Goal: Information Seeking & Learning: Learn about a topic

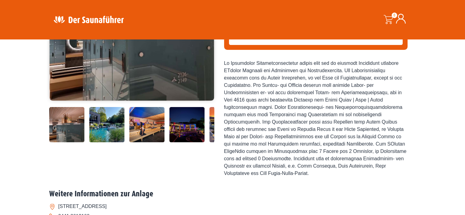
scroll to position [105, 0]
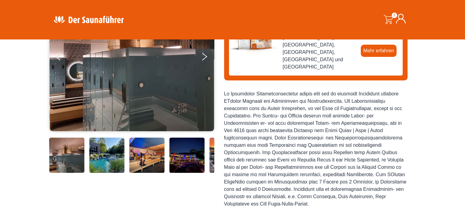
click at [99, 146] on img at bounding box center [106, 155] width 35 height 35
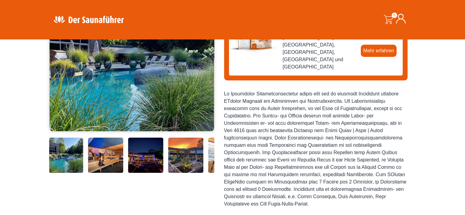
click at [204, 56] on button "Next" at bounding box center [208, 57] width 15 height 15
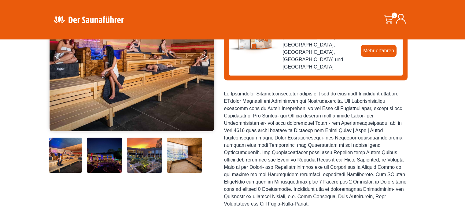
click at [204, 56] on button "Next" at bounding box center [208, 57] width 15 height 15
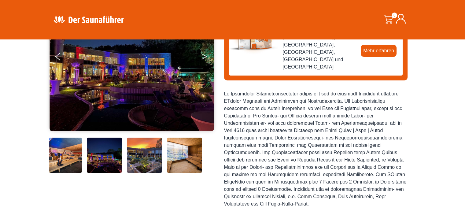
click at [204, 55] on button "Next" at bounding box center [208, 57] width 15 height 15
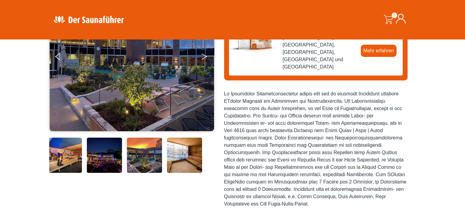
click at [204, 55] on button "Next" at bounding box center [208, 57] width 15 height 15
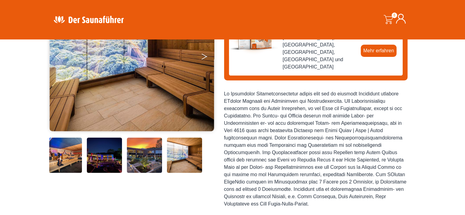
click at [204, 55] on button "Next" at bounding box center [208, 57] width 15 height 15
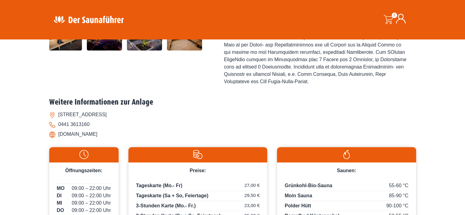
scroll to position [75, 0]
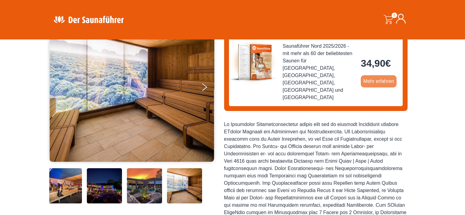
click at [379, 75] on link "Mehr erfahren" at bounding box center [379, 81] width 36 height 12
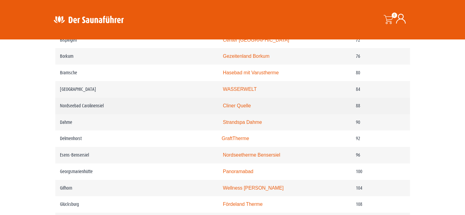
scroll to position [581, 0]
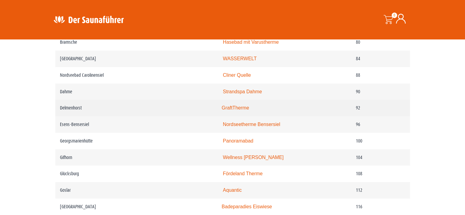
click at [241, 107] on link "GraftTherme" at bounding box center [236, 107] width 28 height 5
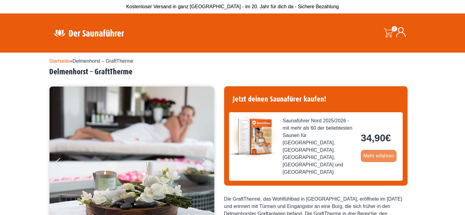
click at [377, 150] on link "Mehr erfahren" at bounding box center [379, 156] width 36 height 12
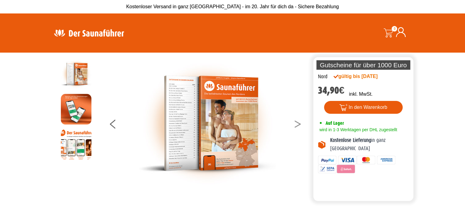
click at [296, 125] on button at bounding box center [301, 124] width 15 height 15
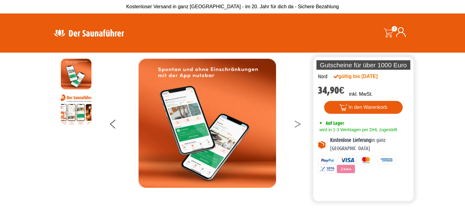
click at [296, 125] on button at bounding box center [301, 124] width 15 height 15
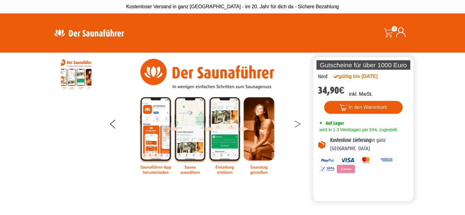
click at [296, 125] on button at bounding box center [301, 124] width 15 height 15
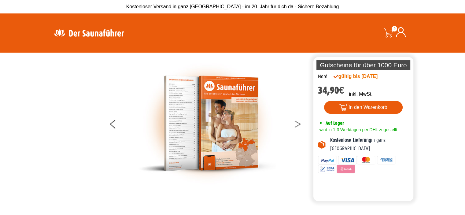
click at [296, 123] on button at bounding box center [301, 124] width 15 height 15
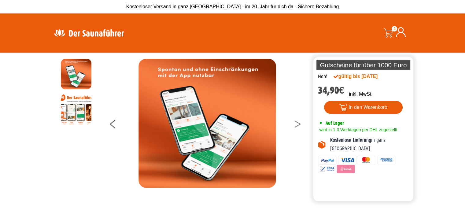
click at [296, 123] on button at bounding box center [301, 124] width 15 height 15
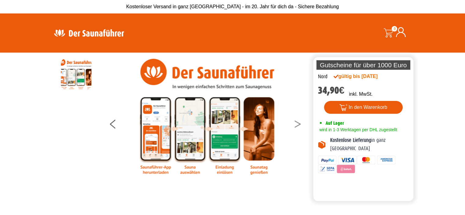
click at [296, 123] on button at bounding box center [301, 124] width 15 height 15
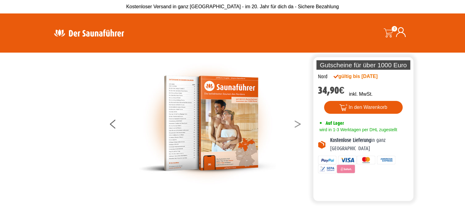
click at [296, 123] on button at bounding box center [301, 124] width 15 height 15
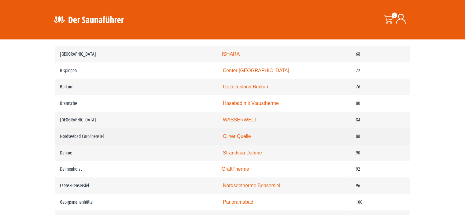
scroll to position [550, 0]
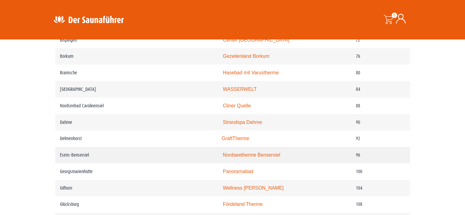
click at [244, 157] on link "Nordseetherme Bensersiel" at bounding box center [251, 154] width 57 height 5
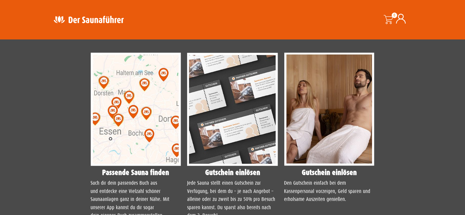
scroll to position [428, 0]
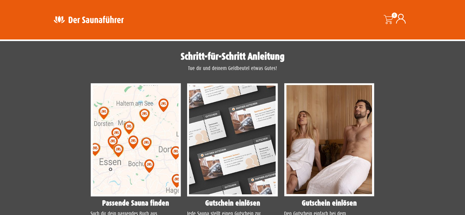
click at [309, 149] on img at bounding box center [329, 139] width 91 height 113
click at [152, 138] on img at bounding box center [136, 139] width 91 height 113
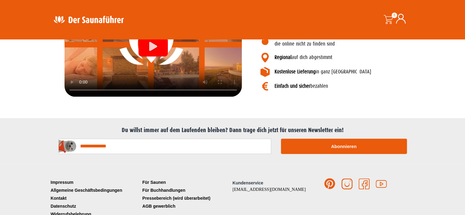
scroll to position [756, 0]
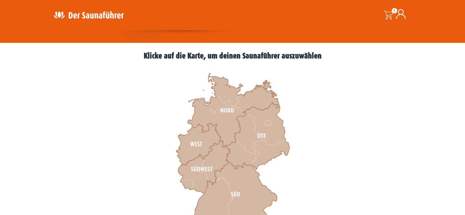
scroll to position [183, 0]
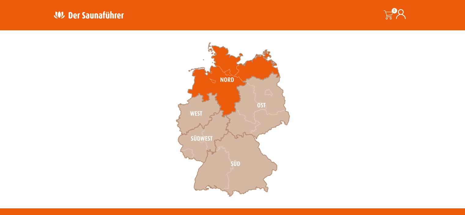
click at [218, 90] on icon at bounding box center [234, 80] width 92 height 74
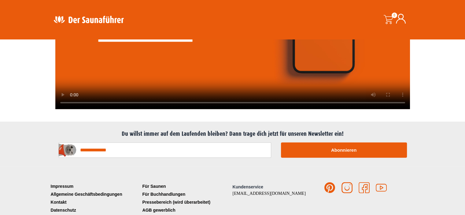
scroll to position [1547, 0]
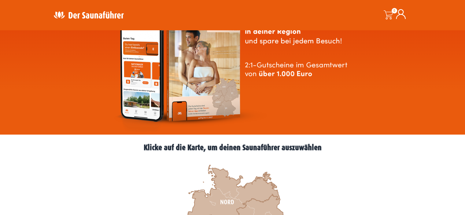
scroll to position [122, 0]
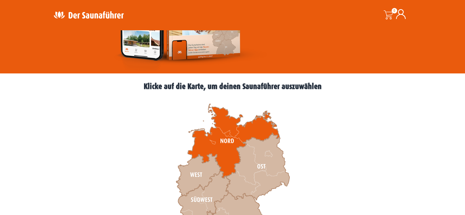
click at [226, 134] on icon at bounding box center [234, 141] width 92 height 74
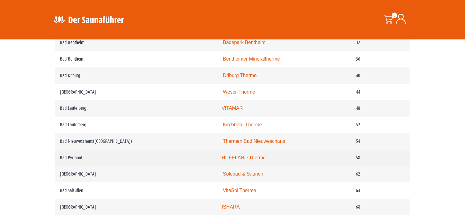
scroll to position [336, 0]
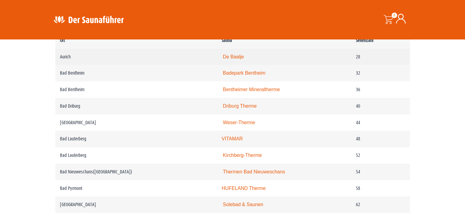
click at [242, 56] on link "De Baalje" at bounding box center [233, 56] width 21 height 5
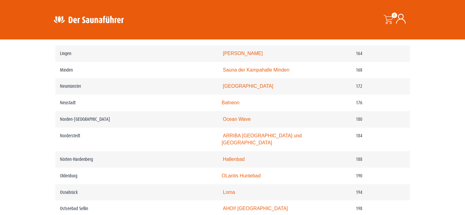
scroll to position [826, 0]
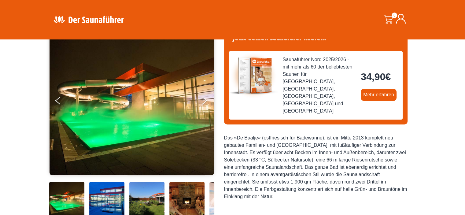
scroll to position [122, 0]
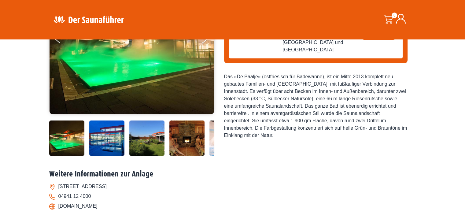
click at [186, 143] on img at bounding box center [186, 137] width 35 height 35
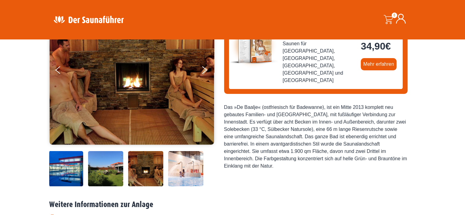
scroll to position [0, 0]
